Goal: Find specific page/section: Find specific page/section

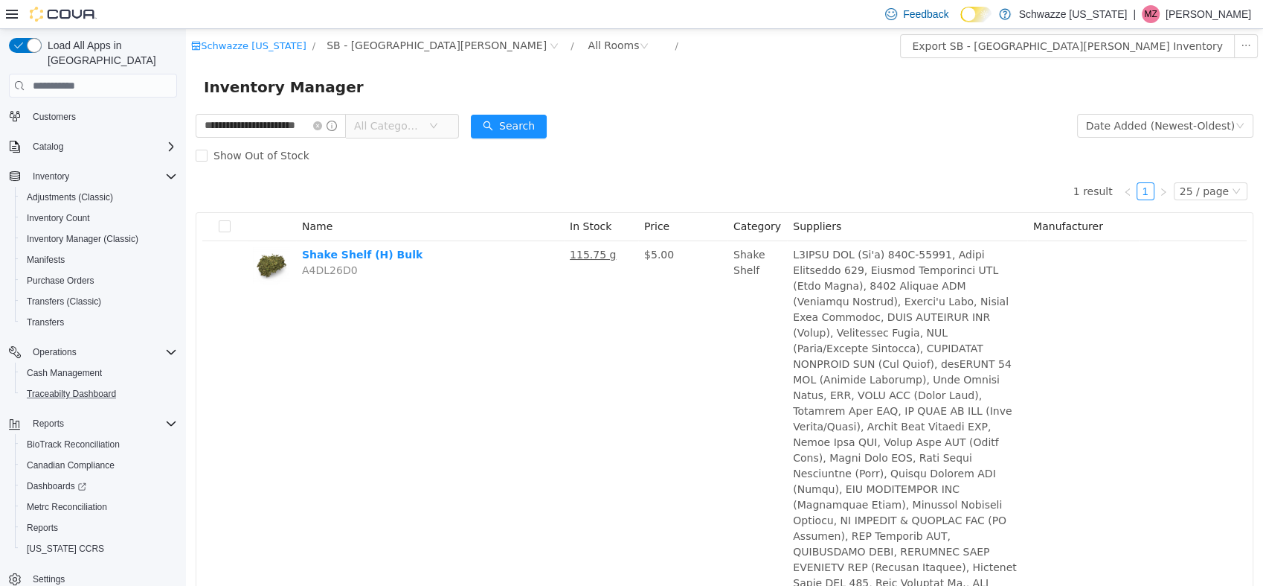
scroll to position [89, 0]
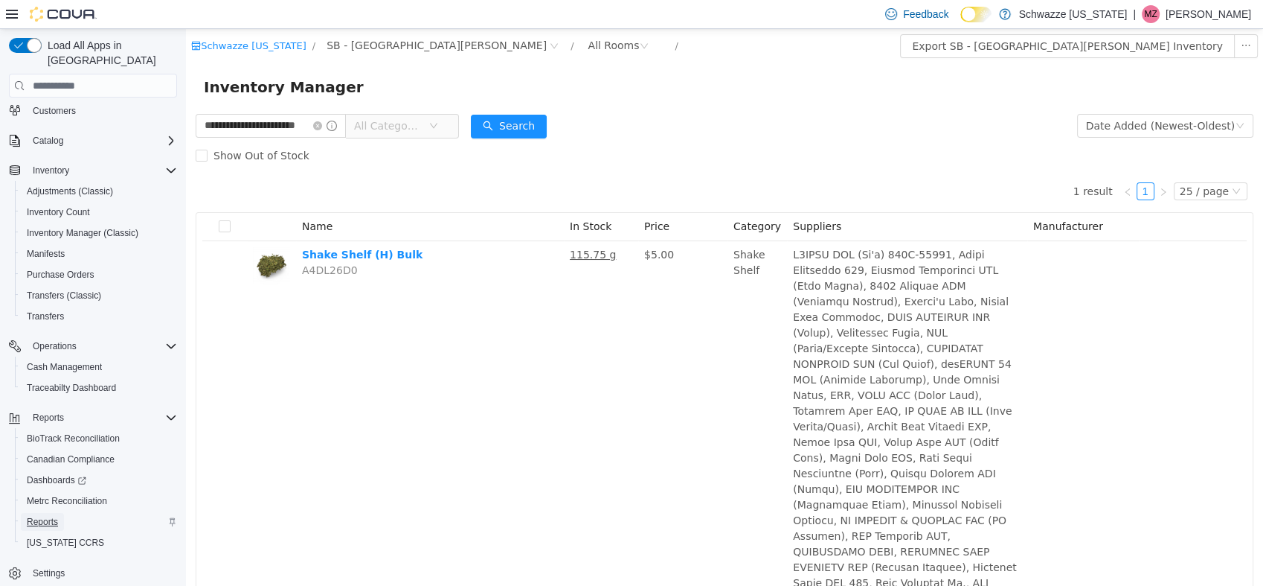
click at [54, 516] on span "Reports" at bounding box center [42, 522] width 31 height 12
